Goal: Information Seeking & Learning: Get advice/opinions

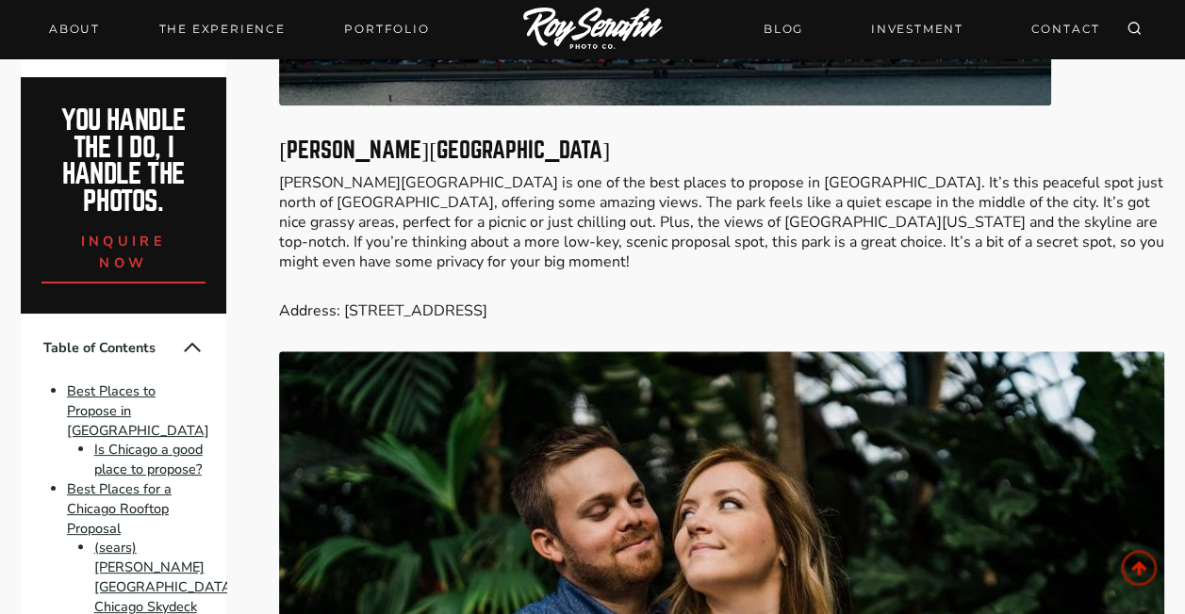
scroll to position [7821, 0]
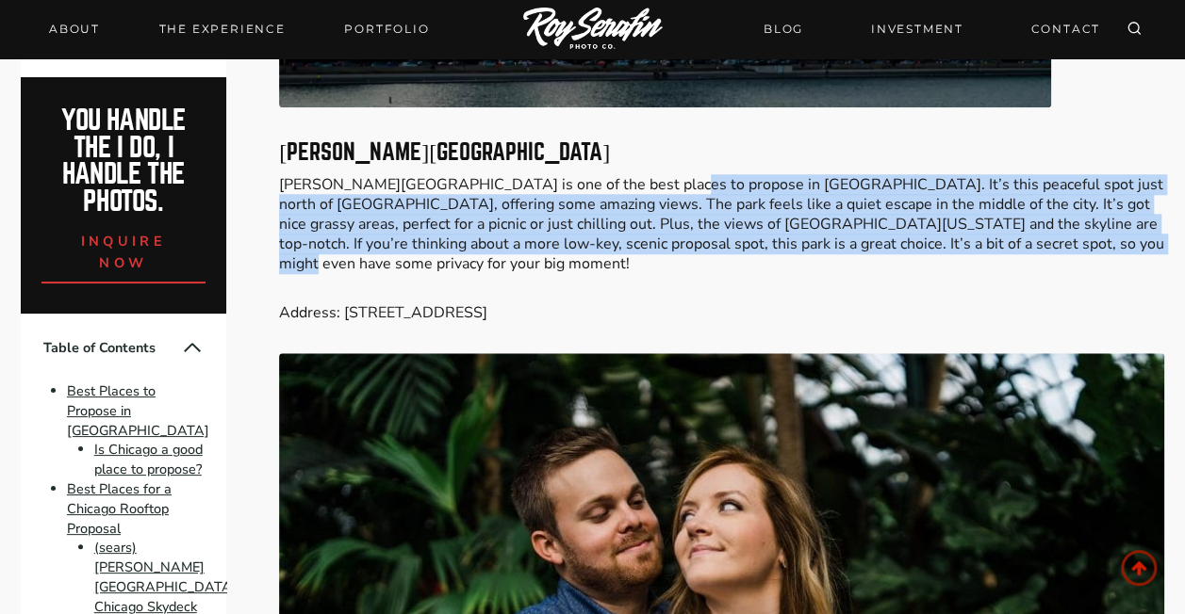
drag, startPoint x: 629, startPoint y: 107, endPoint x: 1040, endPoint y: 159, distance: 414.1
click at [1040, 175] on p "[PERSON_NAME][GEOGRAPHIC_DATA] is one of the best places to propose in [GEOGRAP…" at bounding box center [721, 224] width 885 height 98
click at [588, 175] on p "[PERSON_NAME][GEOGRAPHIC_DATA] is one of the best places to propose in [GEOGRAP…" at bounding box center [721, 224] width 885 height 98
click at [567, 175] on p "[PERSON_NAME][GEOGRAPHIC_DATA] is one of the best places to propose in [GEOGRAP…" at bounding box center [721, 224] width 885 height 98
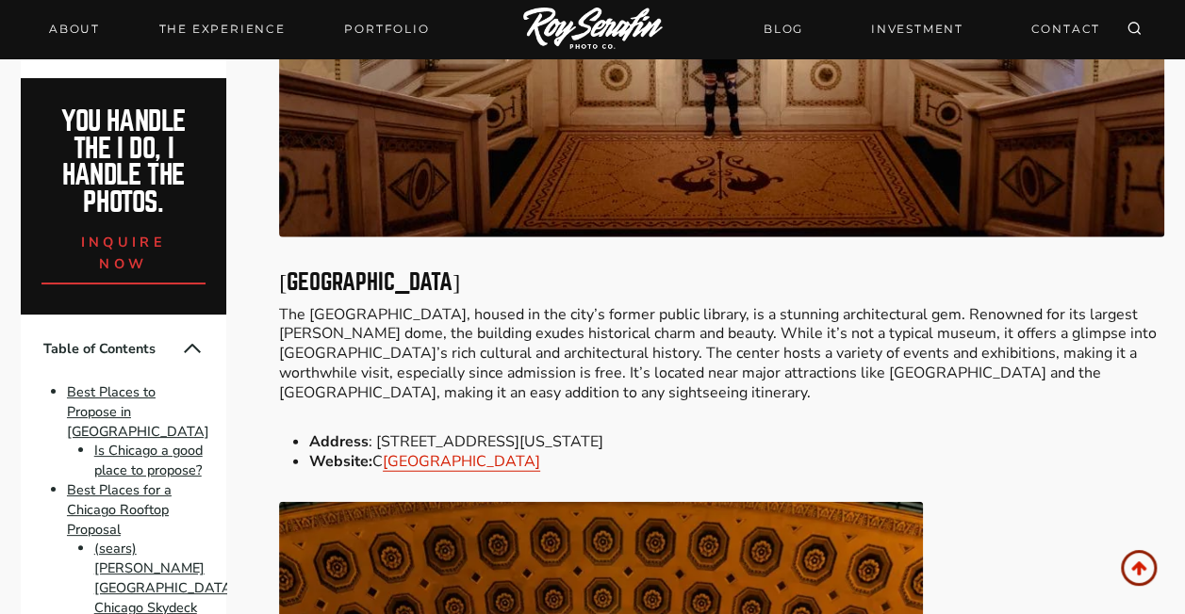
scroll to position [12721, 0]
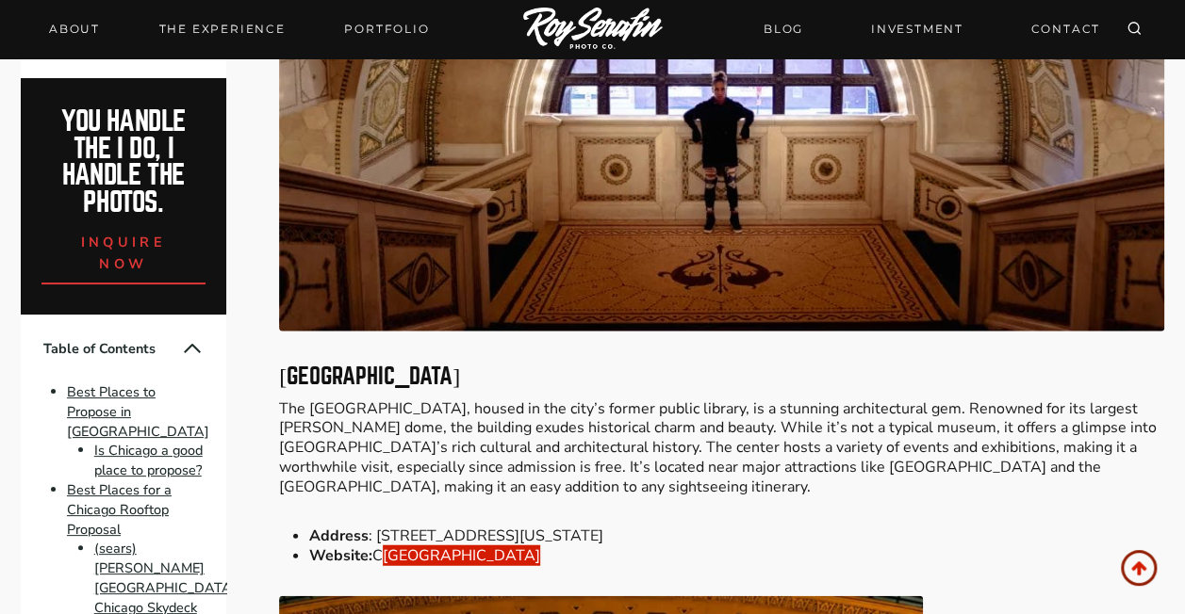
click at [492, 546] on link "[GEOGRAPHIC_DATA]" at bounding box center [461, 556] width 157 height 21
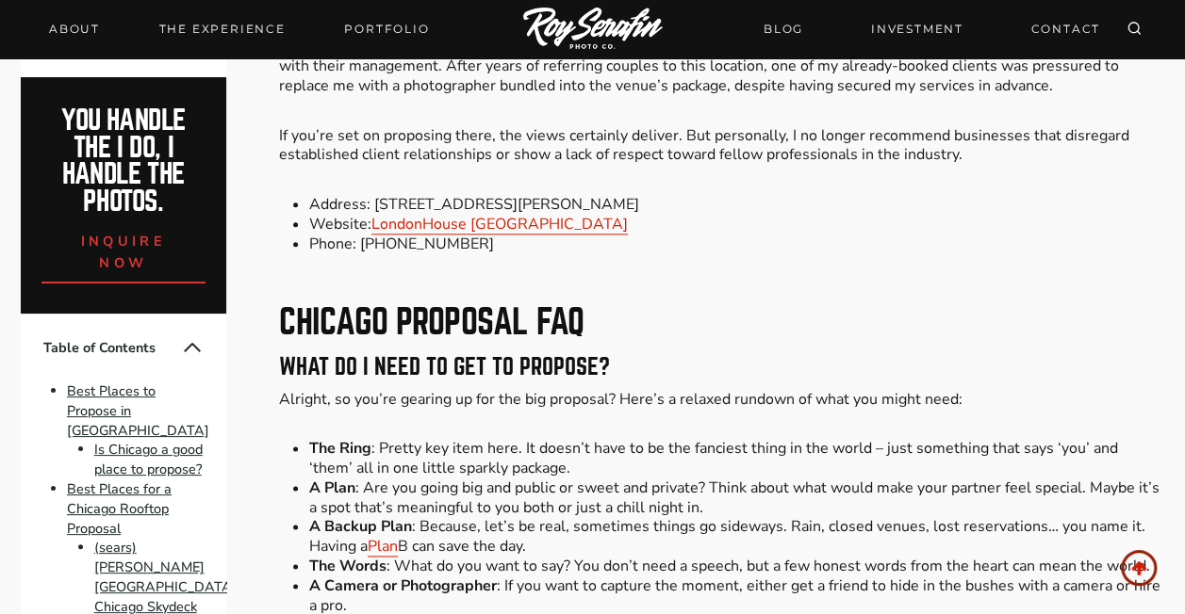
scroll to position [15171, 0]
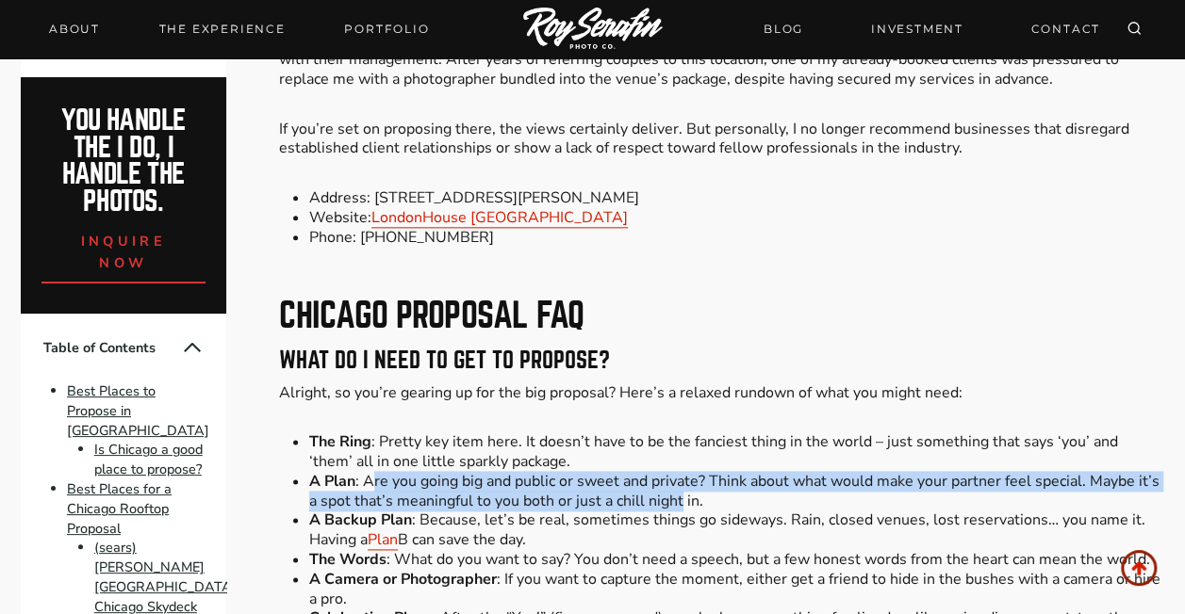
drag, startPoint x: 374, startPoint y: 324, endPoint x: 682, endPoint y: 339, distance: 308.5
click at [682, 472] on li "A Plan : Are you going big and public or sweet and private? Think about what wo…" at bounding box center [736, 492] width 855 height 40
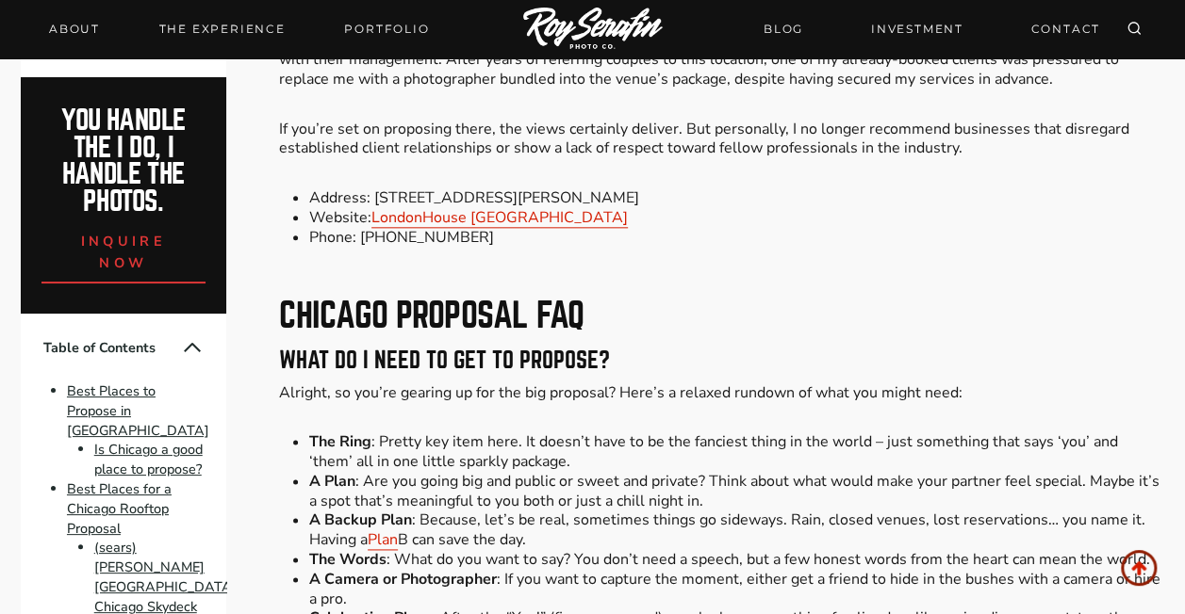
drag, startPoint x: 682, startPoint y: 339, endPoint x: 565, endPoint y: 382, distance: 124.3
click at [565, 511] on li "A Backup Plan : Because, let’s be real, sometimes things go sideways. Rain, clo…" at bounding box center [736, 531] width 855 height 40
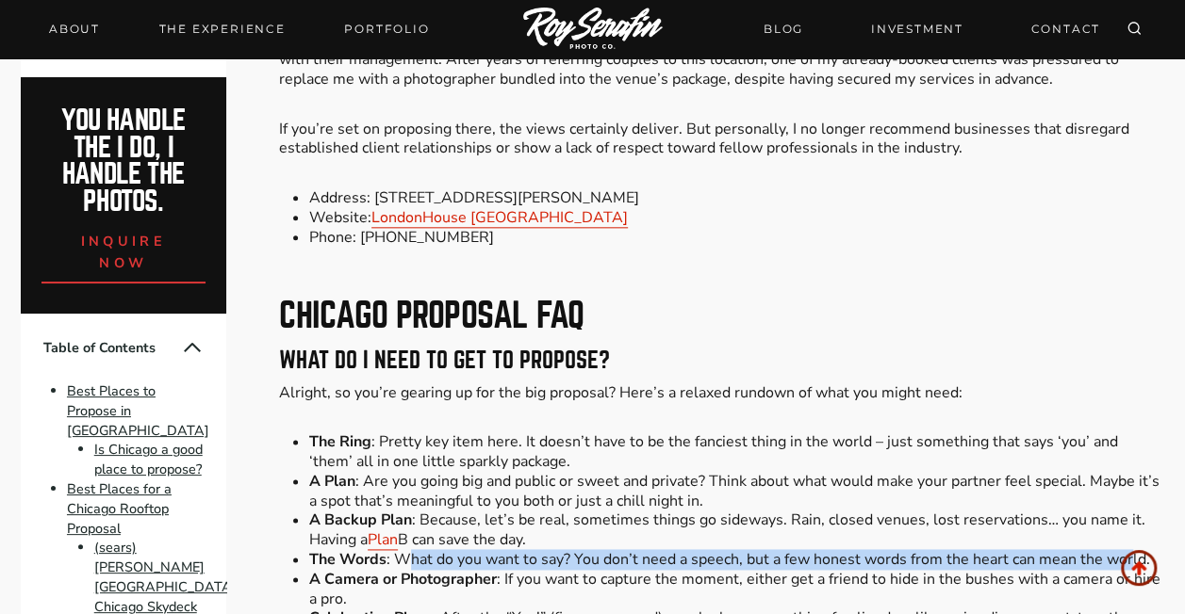
drag, startPoint x: 403, startPoint y: 400, endPoint x: 1131, endPoint y: 396, distance: 727.5
click at [1131, 550] on li "The Words : What do you want to say? You don’t need a speech, but a few honest …" at bounding box center [736, 560] width 855 height 20
drag, startPoint x: 499, startPoint y: 420, endPoint x: 573, endPoint y: 439, distance: 75.9
click at [573, 570] on li "A Camera or Photographer : If you want to capture the moment, either get a frie…" at bounding box center [736, 590] width 855 height 40
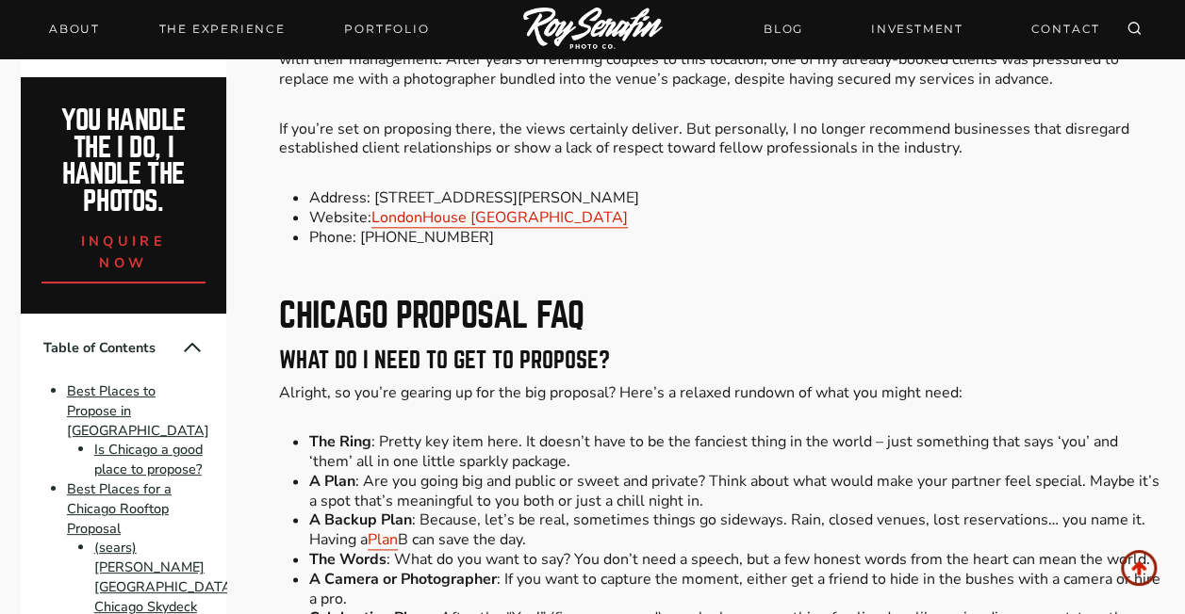
drag, startPoint x: 573, startPoint y: 439, endPoint x: 353, endPoint y: 455, distance: 220.1
click at [353, 608] on strong "Celebration Plans" at bounding box center [370, 618] width 123 height 21
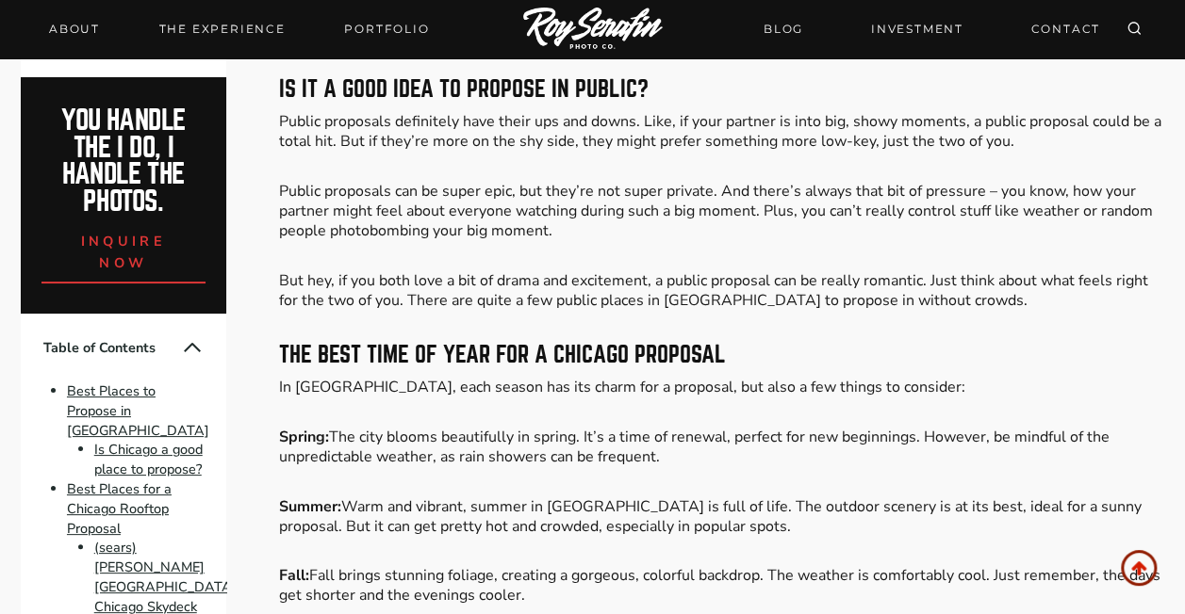
scroll to position [15831, 0]
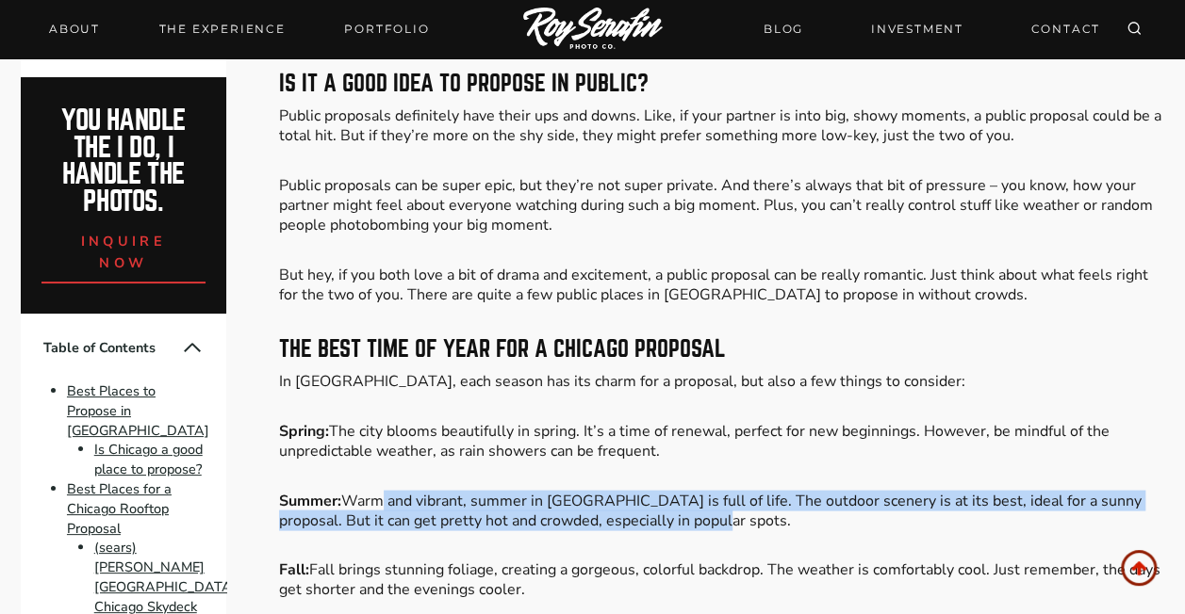
drag, startPoint x: 696, startPoint y: 360, endPoint x: 379, endPoint y: 347, distance: 317.8
click at [379, 491] on p "Summer: Warm and vibrant, summer in [GEOGRAPHIC_DATA] is full of life. The outd…" at bounding box center [721, 511] width 885 height 40
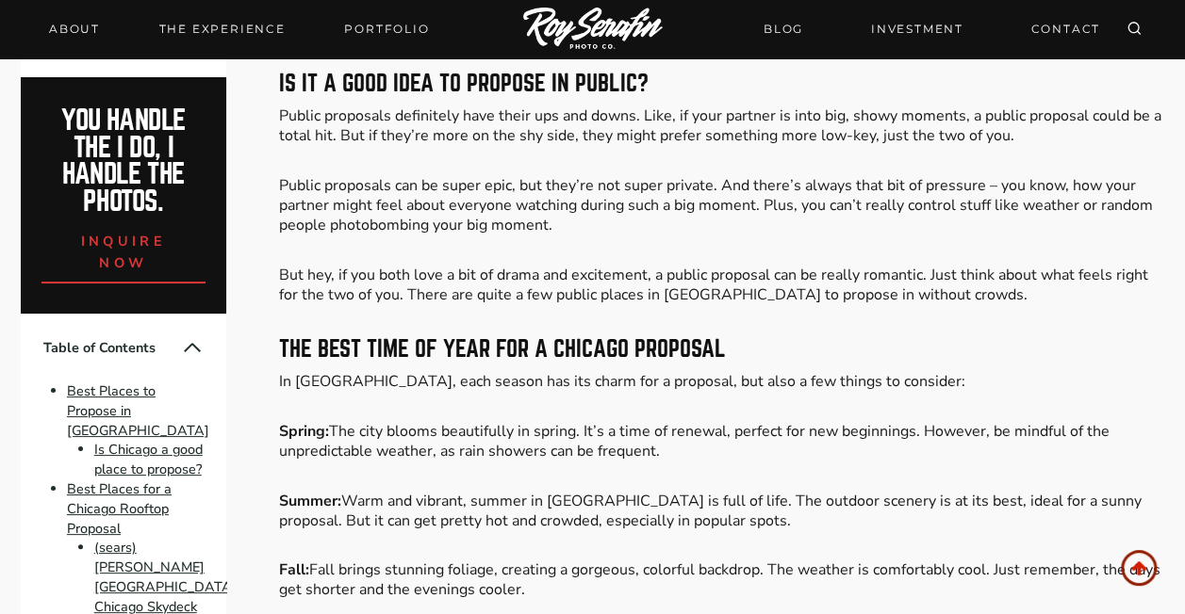
drag, startPoint x: 379, startPoint y: 347, endPoint x: 388, endPoint y: 426, distance: 79.7
click at [388, 560] on p "Fall: Fall brings stunning foliage, creating a gorgeous, colorful backdrop. The…" at bounding box center [721, 580] width 885 height 40
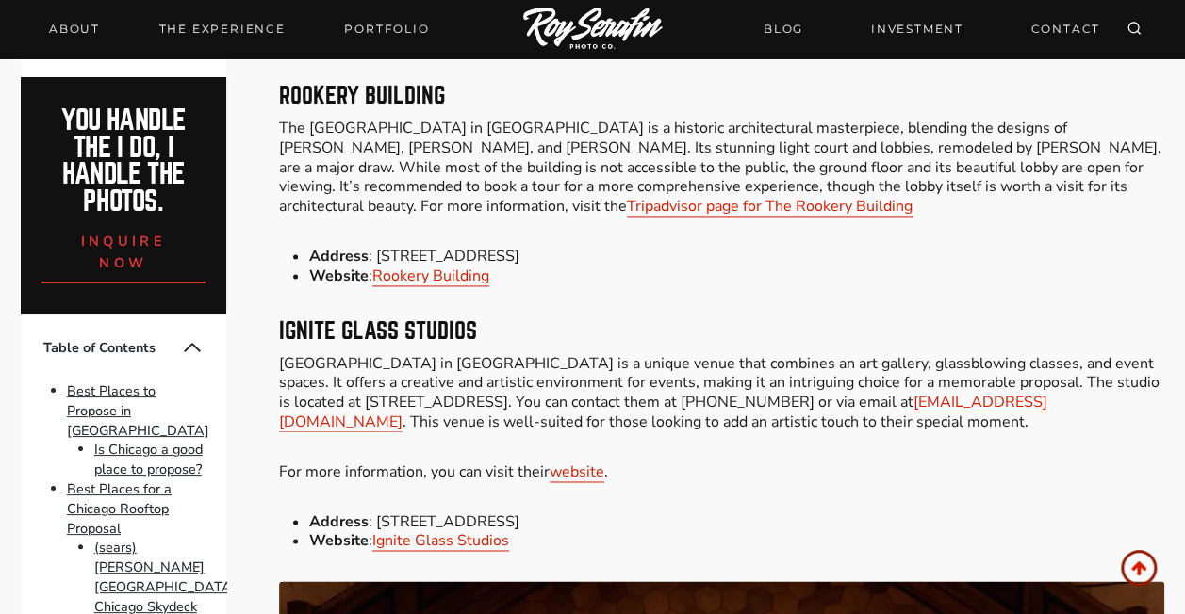
scroll to position [11873, 0]
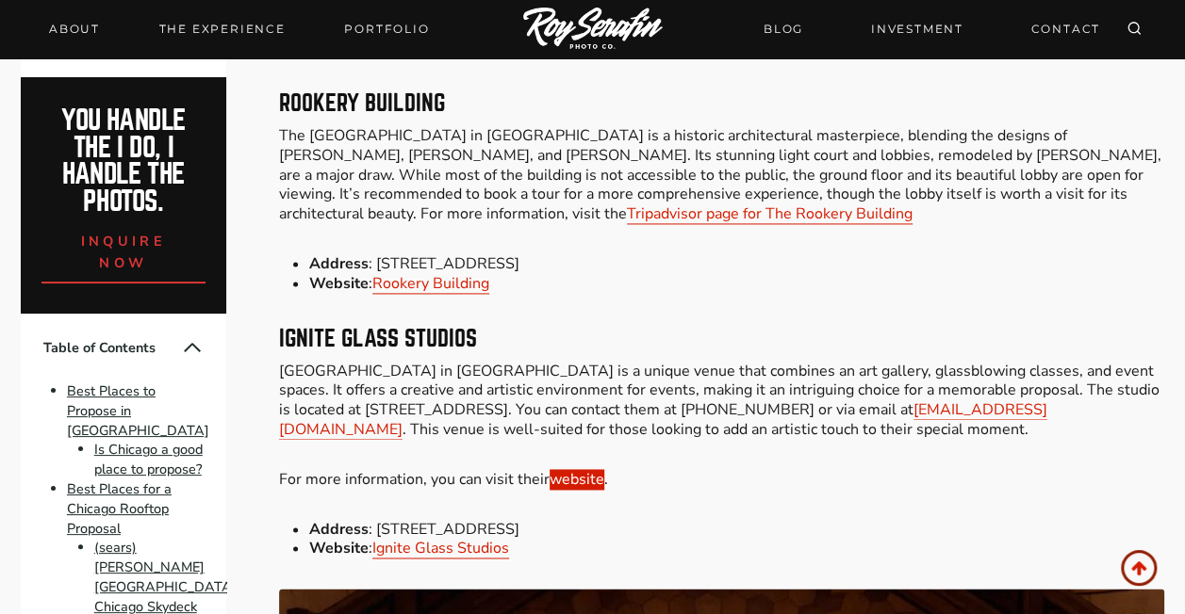
click at [575, 469] on link "website" at bounding box center [576, 479] width 55 height 21
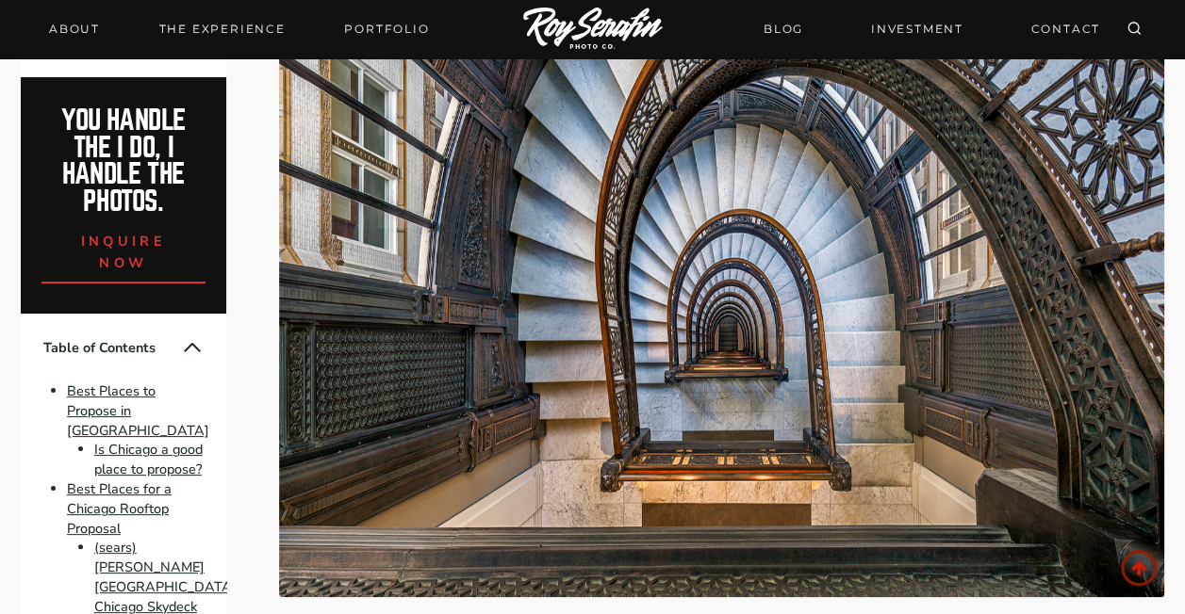
scroll to position [11402, 0]
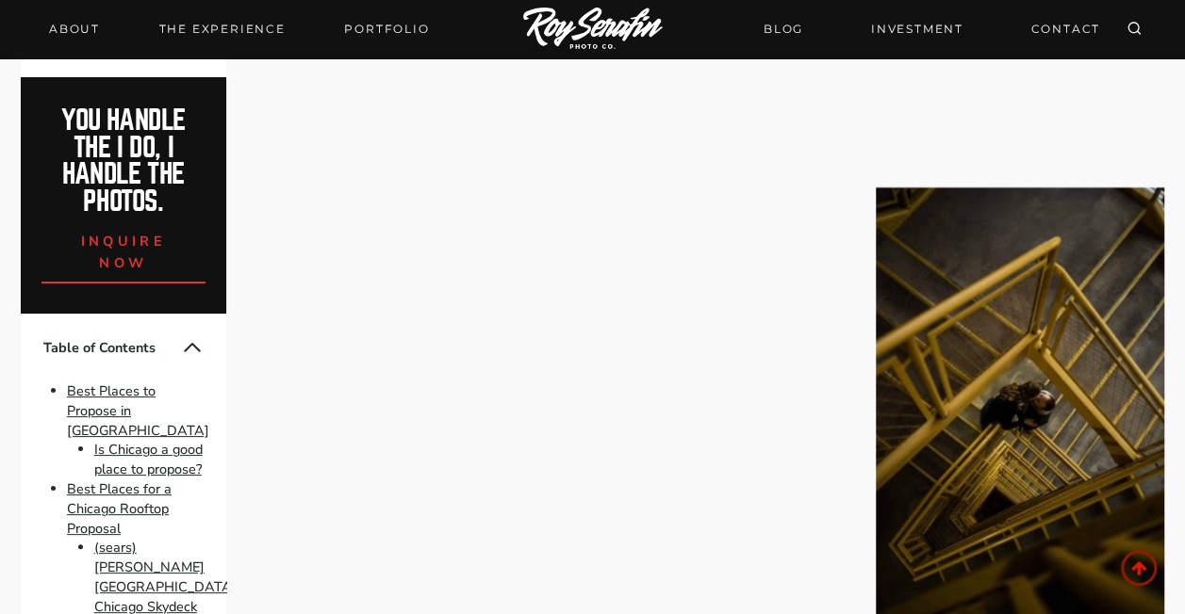
scroll to position [17245, 0]
